Goal: Transaction & Acquisition: Obtain resource

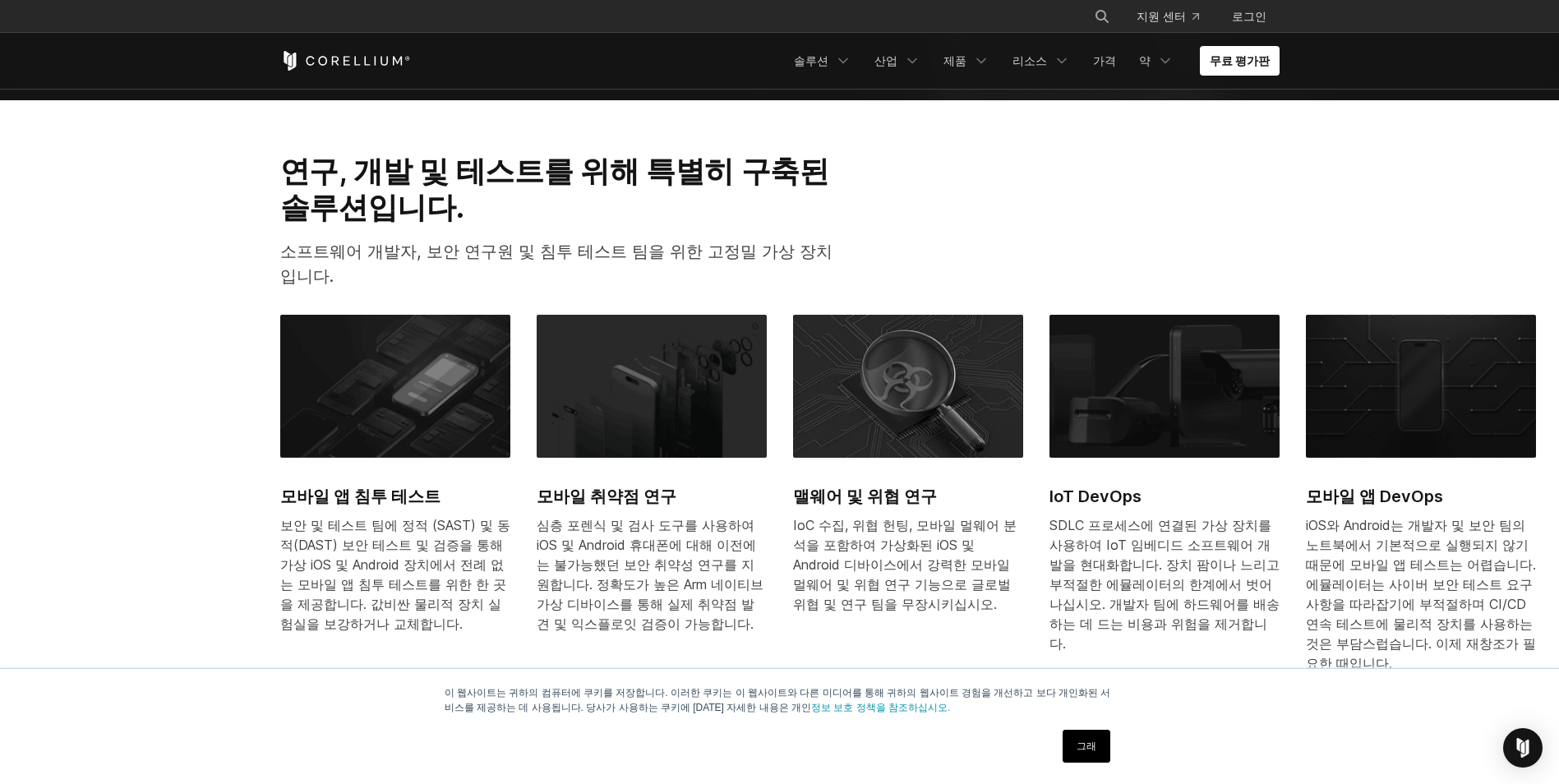
scroll to position [739, 0]
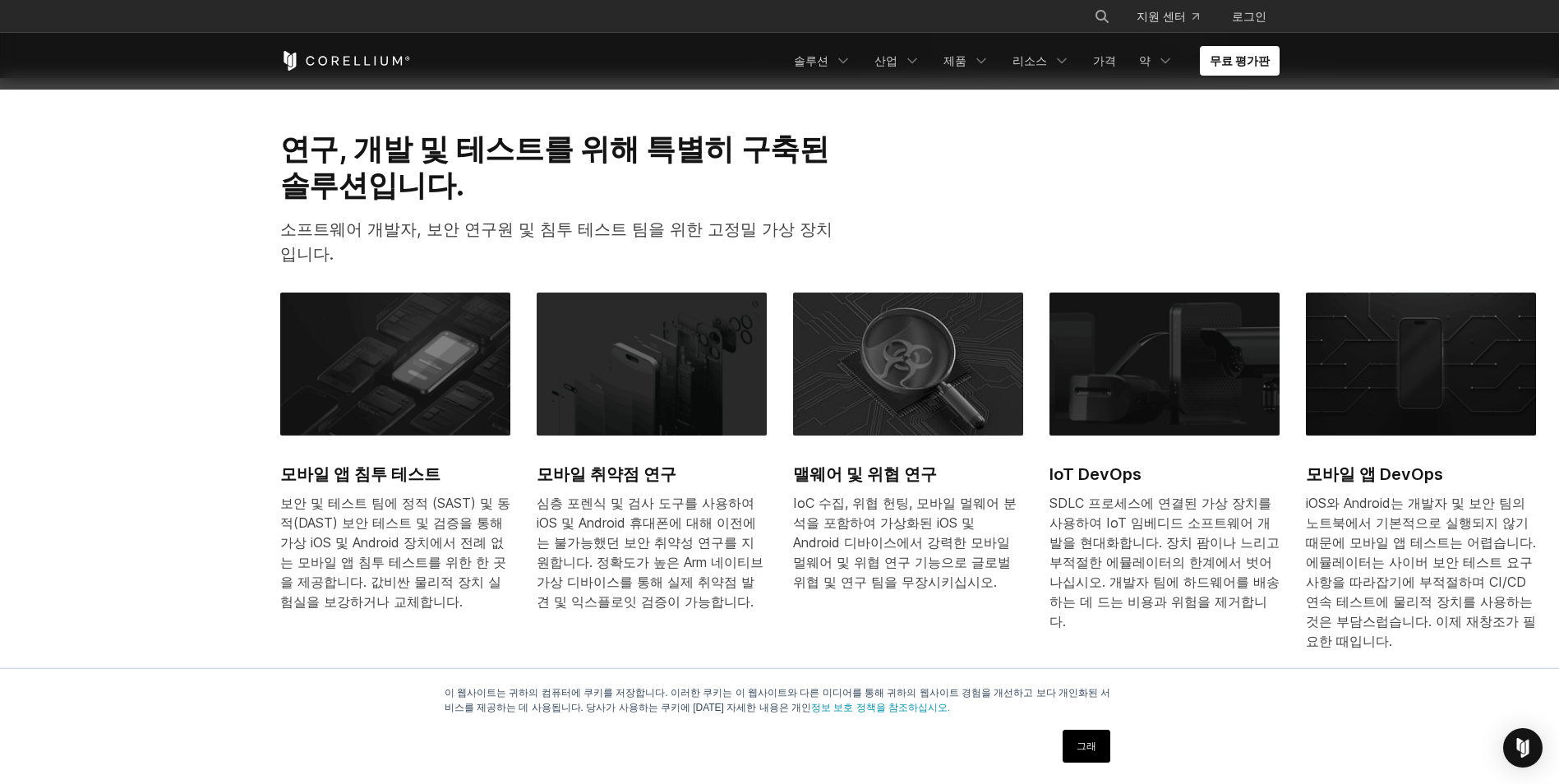
click at [1081, 746] on link "그래" at bounding box center [1086, 746] width 48 height 33
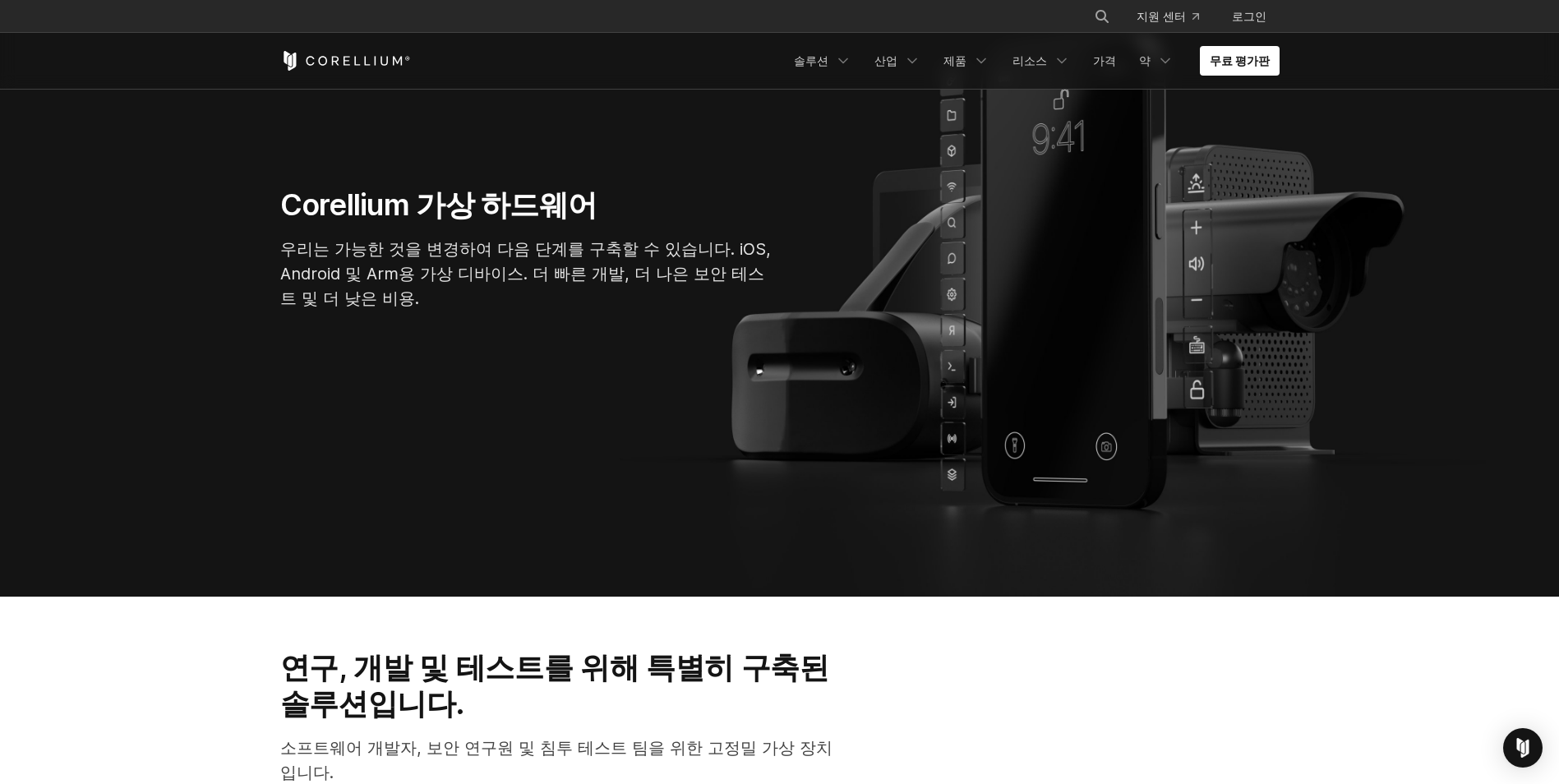
scroll to position [0, 0]
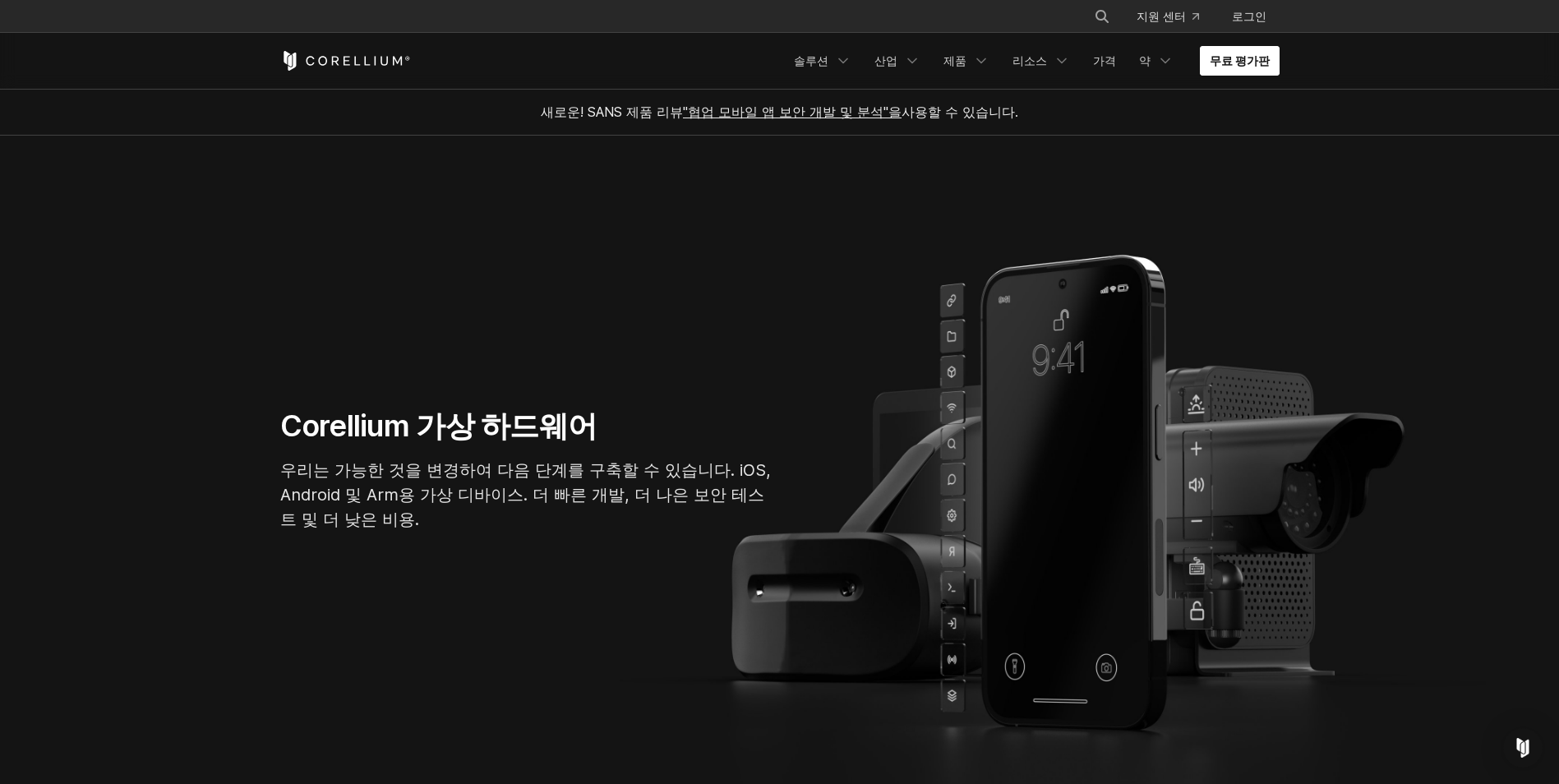
click at [1253, 64] on link "무료 평가판" at bounding box center [1239, 61] width 79 height 29
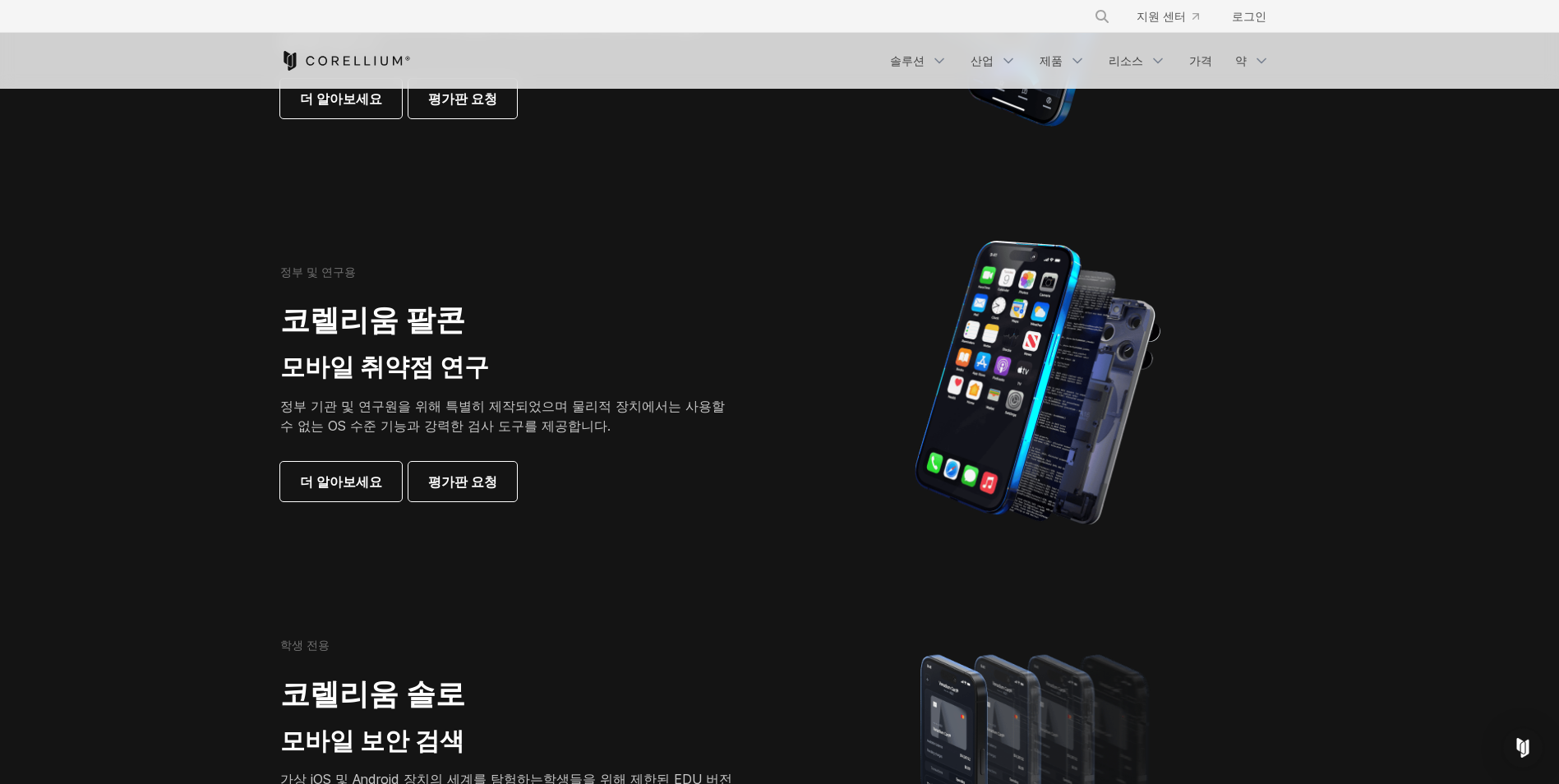
scroll to position [658, 0]
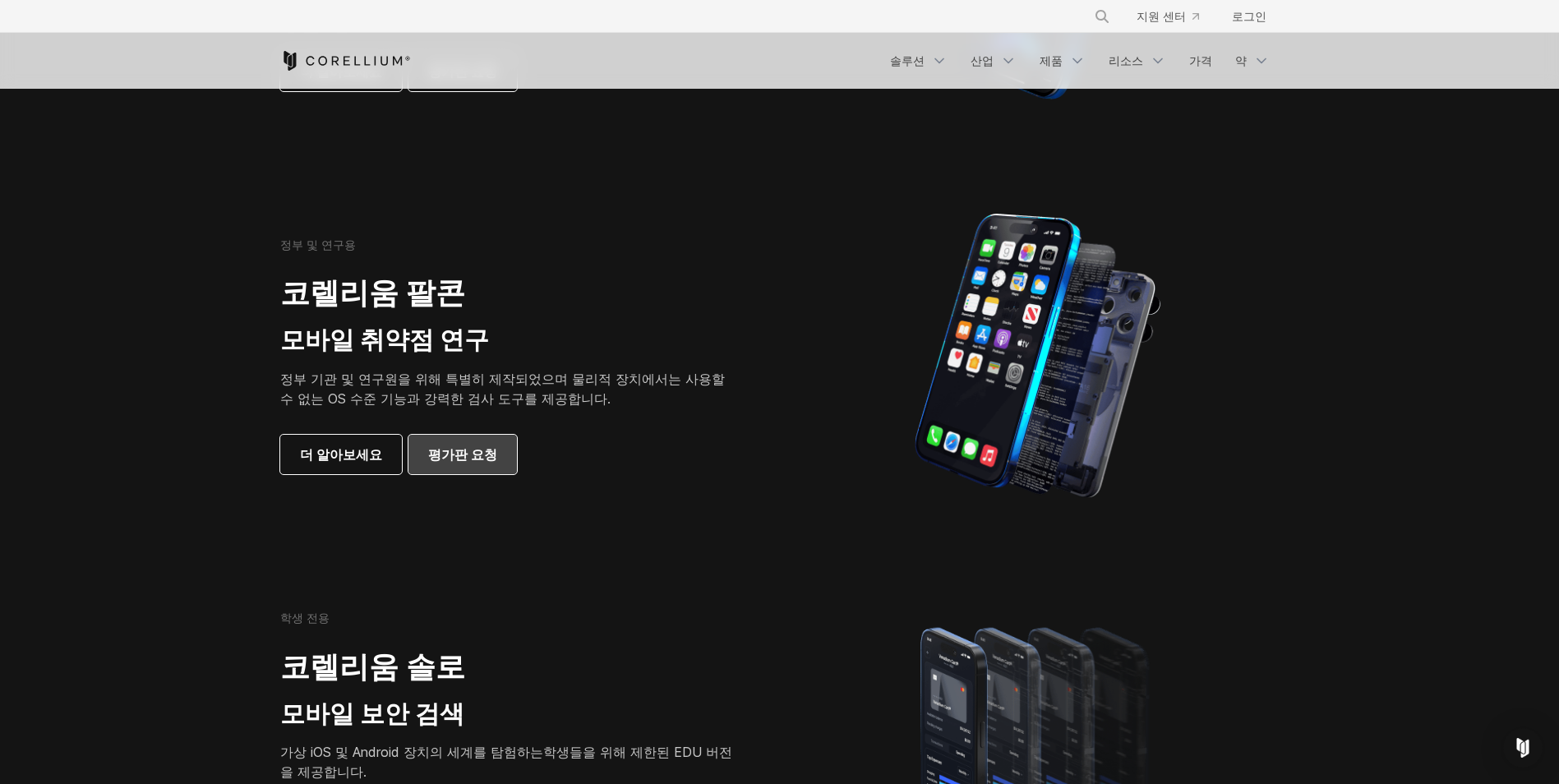
click at [479, 440] on link "평가판 요청" at bounding box center [463, 454] width 109 height 39
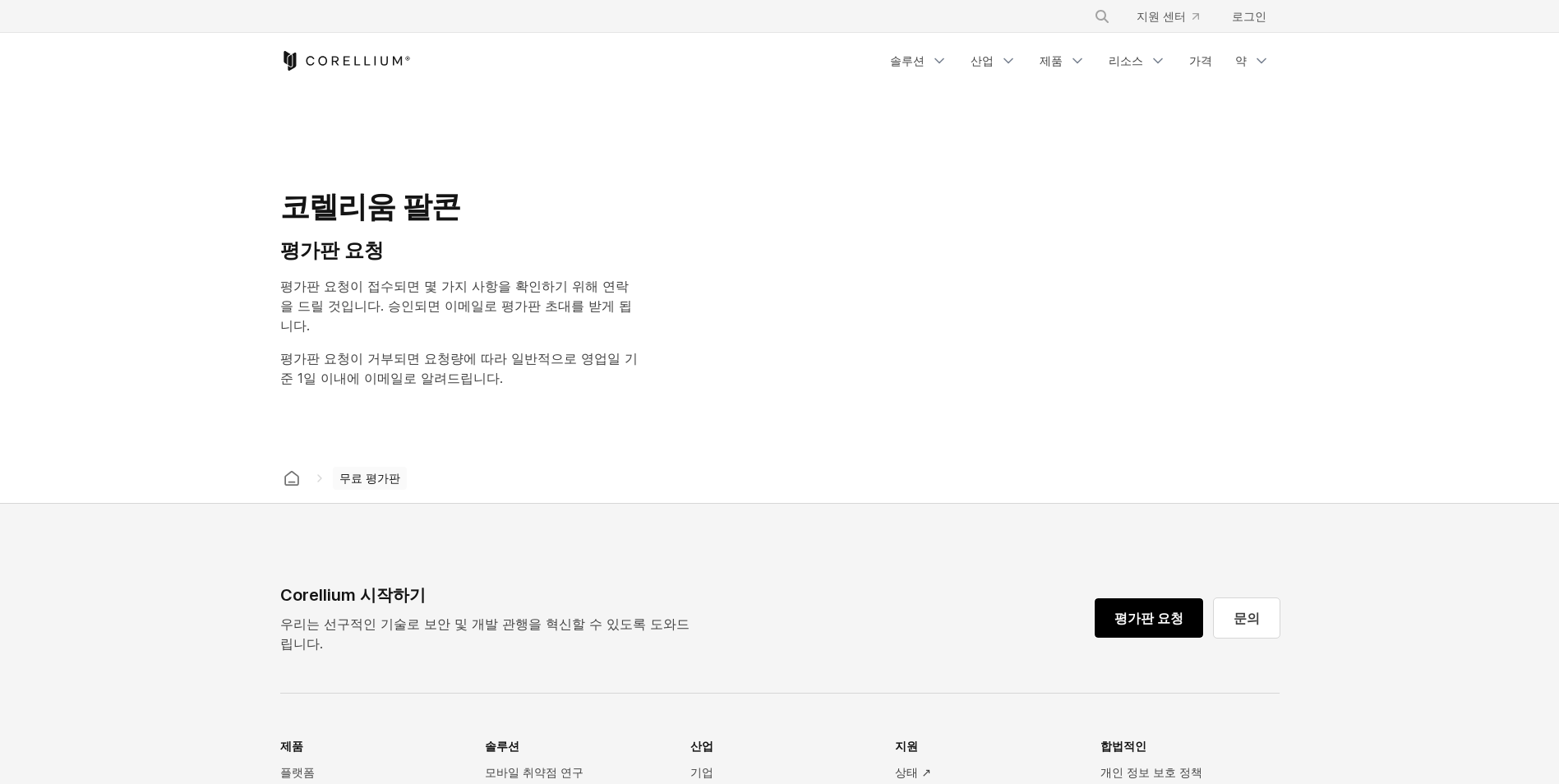
select select "**"
